Goal: Communication & Community: Answer question/provide support

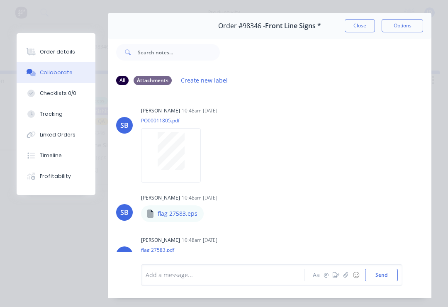
scroll to position [8, 0]
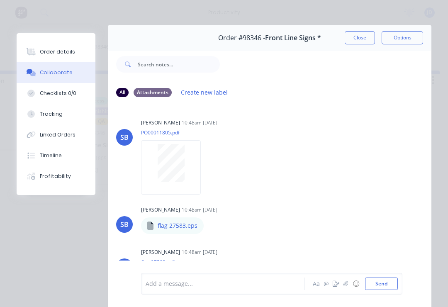
click at [361, 38] on button "Close" at bounding box center [359, 37] width 30 height 13
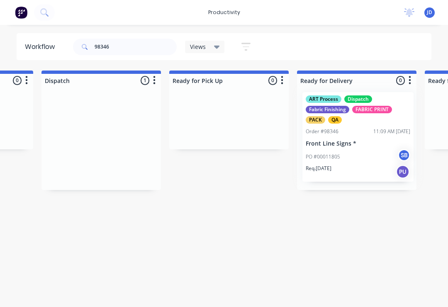
scroll to position [0, 2277]
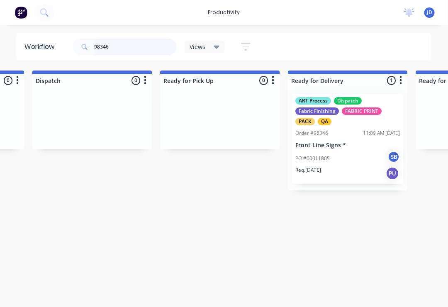
click at [128, 51] on input "98346" at bounding box center [135, 47] width 82 height 17
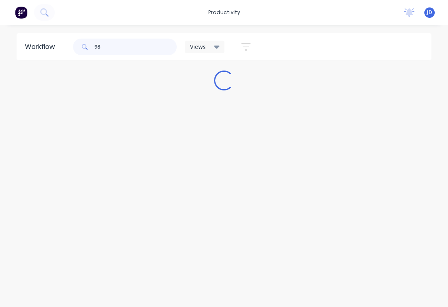
scroll to position [0, 0]
type input "98352"
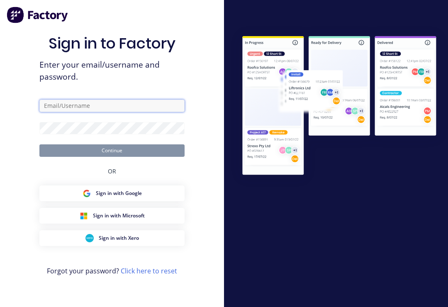
click at [123, 109] on input "text" at bounding box center [111, 105] width 145 height 12
type input "[EMAIL_ADDRESS][DOMAIN_NAME]"
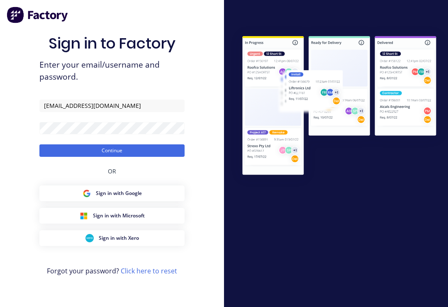
click at [112, 156] on button "Continue" at bounding box center [111, 150] width 145 height 12
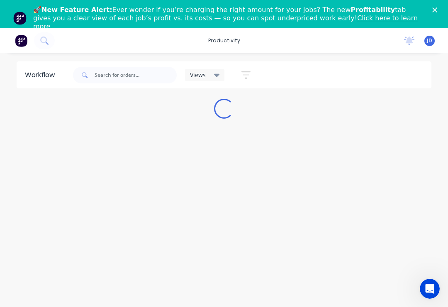
click at [442, 10] on div "🚀 New Feature Alert: Ever wonder if you’re charging the right amount for your j…" at bounding box center [224, 18] width 448 height 30
click at [439, 6] on div "🚀 New Feature Alert: Ever wonder if you’re charging the right amount for your j…" at bounding box center [224, 18] width 448 height 30
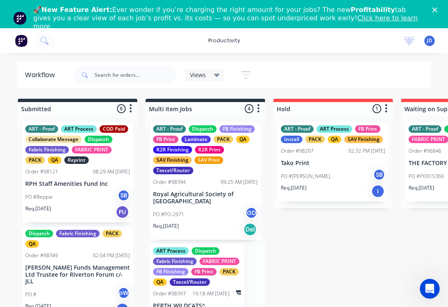
click at [436, 7] on icon "Close" at bounding box center [434, 9] width 5 height 5
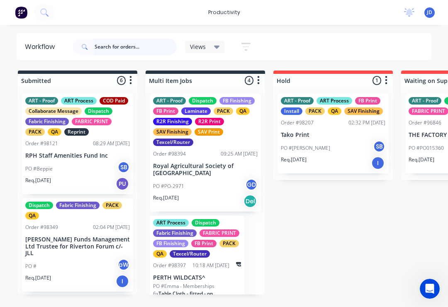
click at [120, 46] on input "text" at bounding box center [135, 47] width 82 height 17
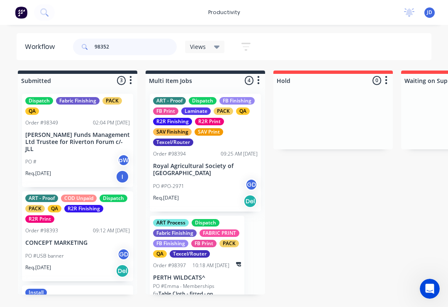
type input "98352"
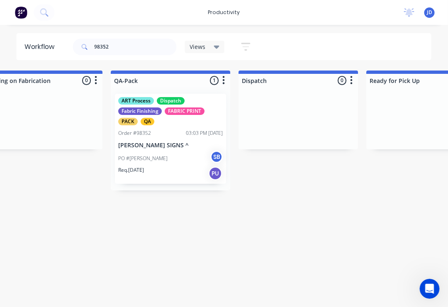
click at [173, 151] on div "PO #[PERSON_NAME] SB" at bounding box center [171, 158] width 104 height 16
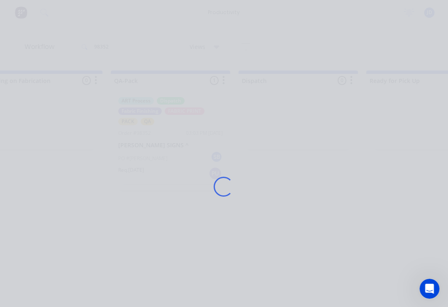
scroll to position [0, 2077]
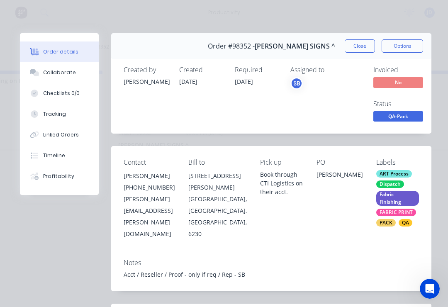
click at [73, 70] on button "Collaborate" at bounding box center [59, 72] width 79 height 21
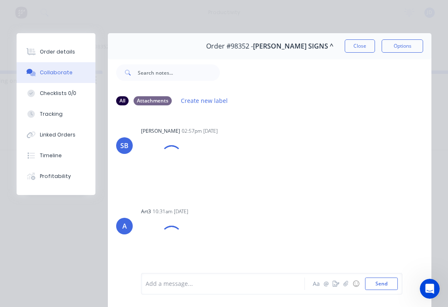
click at [186, 286] on div at bounding box center [225, 283] width 158 height 9
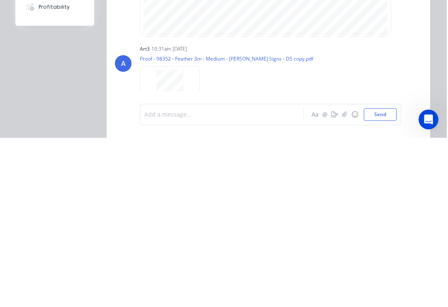
scroll to position [0, 2078]
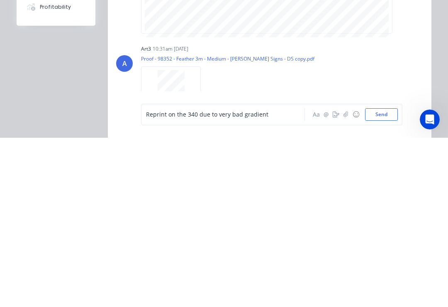
click at [387, 277] on button "Send" at bounding box center [381, 283] width 33 height 12
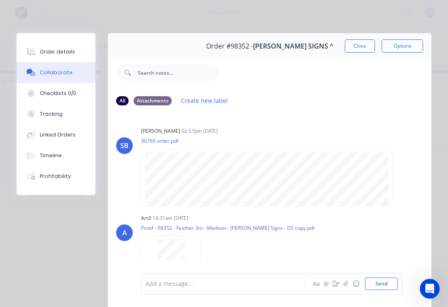
scroll to position [0, 0]
click at [366, 44] on button "Close" at bounding box center [359, 45] width 30 height 13
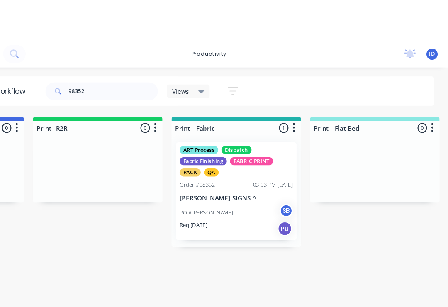
scroll to position [0, 991]
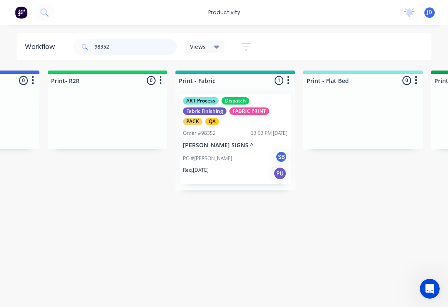
click at [120, 53] on input "98352" at bounding box center [135, 47] width 82 height 17
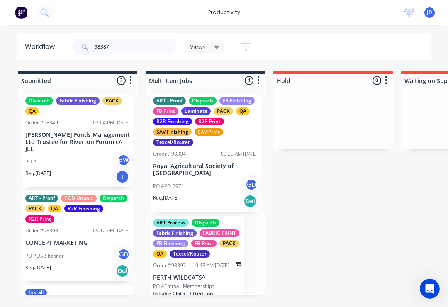
click at [130, 46] on input "98387" at bounding box center [135, 47] width 82 height 17
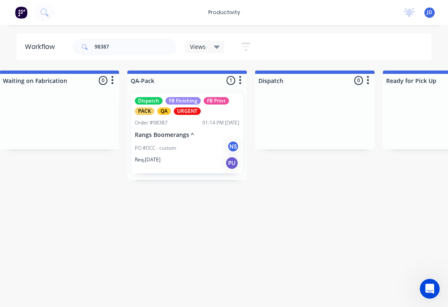
scroll to position [0, 2073]
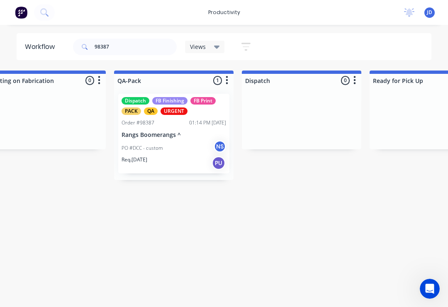
click at [174, 142] on div "PO #DCC - custom NS" at bounding box center [173, 148] width 104 height 16
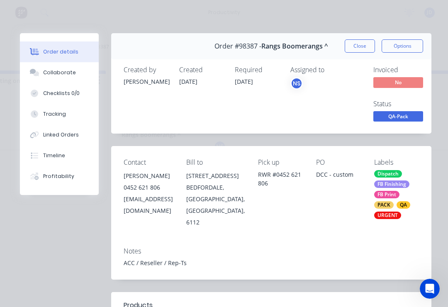
click at [68, 75] on div "Collaborate" at bounding box center [59, 72] width 33 height 7
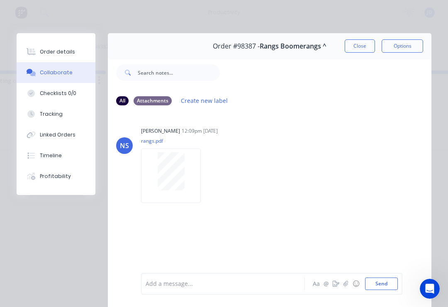
click at [348, 285] on icon "button" at bounding box center [345, 284] width 5 height 6
click at [396, 283] on button "Send" at bounding box center [381, 283] width 33 height 12
click at [356, 48] on button "Close" at bounding box center [359, 45] width 30 height 13
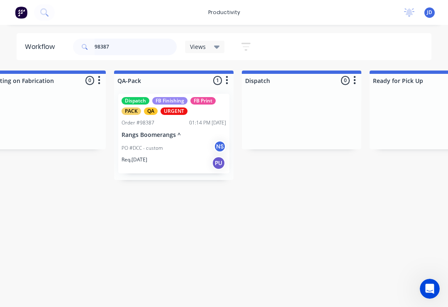
click at [126, 48] on input "98387" at bounding box center [135, 47] width 82 height 17
type input "9"
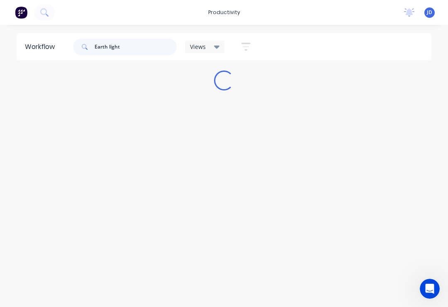
scroll to position [0, 0]
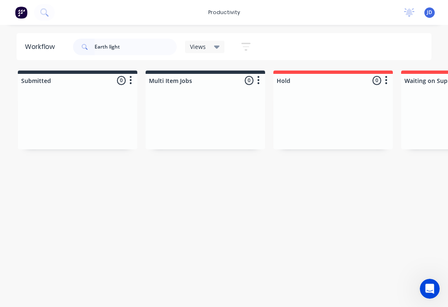
click at [281, 131] on div at bounding box center [332, 118] width 119 height 62
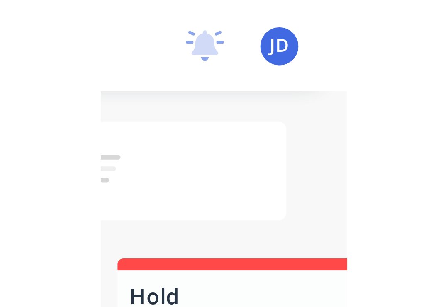
scroll to position [0, 1379]
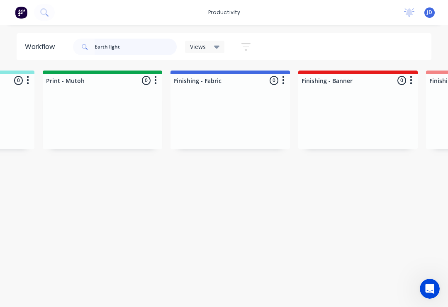
click at [129, 49] on input "Earth light" at bounding box center [135, 47] width 82 height 17
type input "E"
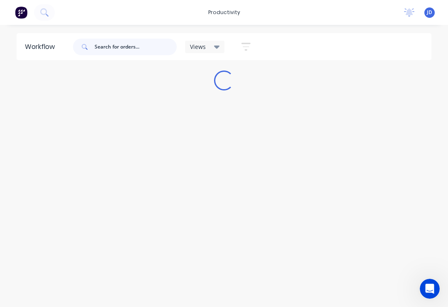
scroll to position [0, 0]
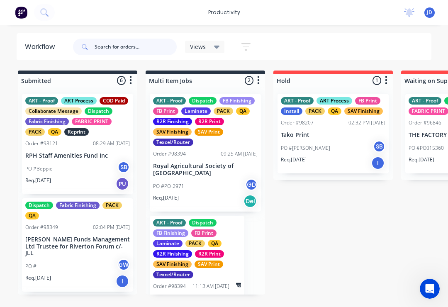
click at [110, 46] on input "text" at bounding box center [135, 47] width 82 height 17
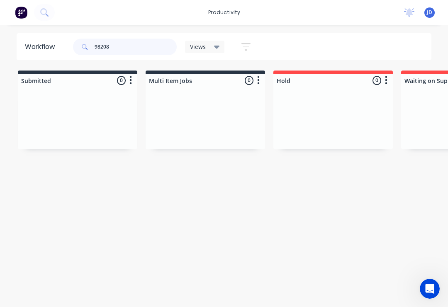
type input "98208"
click at [334, 97] on div at bounding box center [332, 118] width 119 height 62
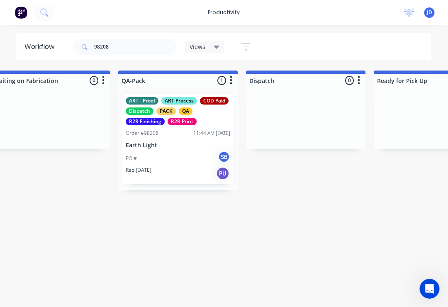
click at [181, 151] on div "PO # SB" at bounding box center [178, 158] width 104 height 16
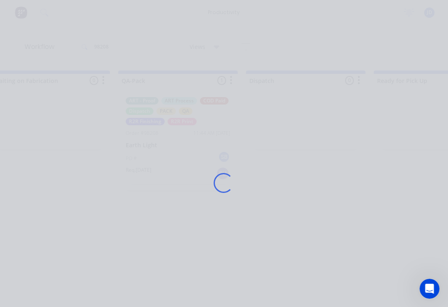
scroll to position [0, 2069]
click at [371, 185] on div "Loading..." at bounding box center [223, 182] width 431 height 307
